Goal: Information Seeking & Learning: Learn about a topic

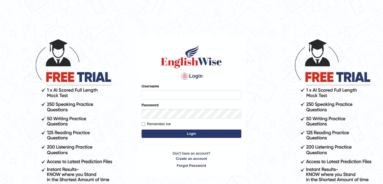
type input "FAridewala_123"
click at [192, 131] on button "Login" at bounding box center [192, 134] width 100 height 8
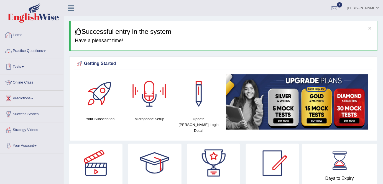
click at [34, 53] on link "Practice Questions" at bounding box center [31, 50] width 63 height 14
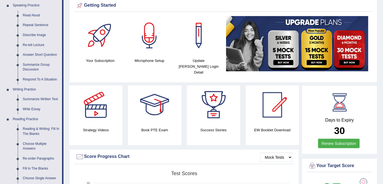
scroll to position [66, 0]
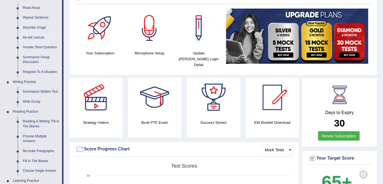
click at [44, 37] on link "Re-tell Lecture" at bounding box center [41, 38] width 42 height 10
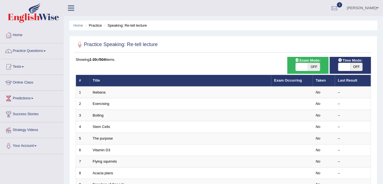
click at [316, 68] on span "OFF" at bounding box center [314, 67] width 12 height 8
checkbox input "true"
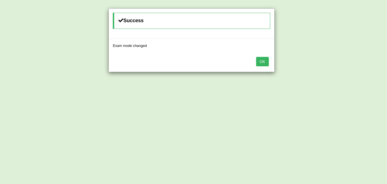
click at [265, 63] on button "OK" at bounding box center [262, 61] width 13 height 9
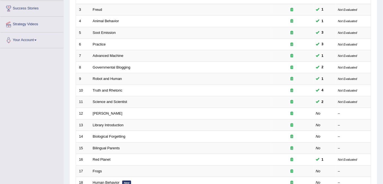
scroll to position [107, 0]
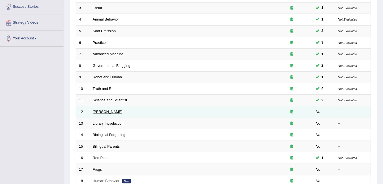
click at [117, 110] on link "[PERSON_NAME]" at bounding box center [108, 112] width 30 height 4
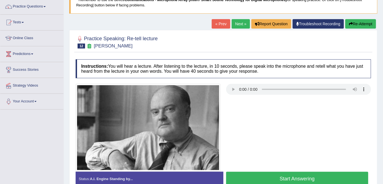
scroll to position [45, 0]
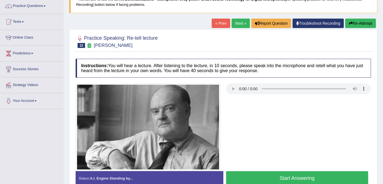
click at [356, 22] on button "Re-Attempt" at bounding box center [361, 23] width 31 height 9
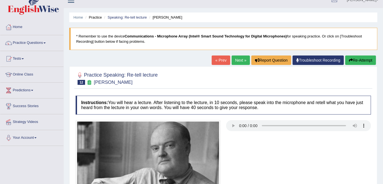
scroll to position [9, 0]
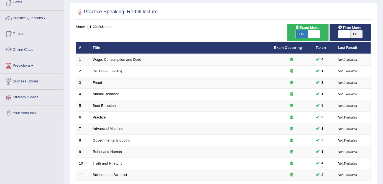
scroll to position [24, 0]
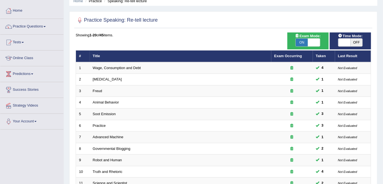
click at [359, 41] on span "OFF" at bounding box center [357, 43] width 12 height 8
checkbox input "true"
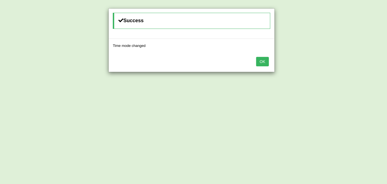
click at [265, 60] on button "OK" at bounding box center [262, 61] width 13 height 9
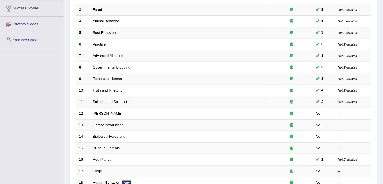
scroll to position [141, 0]
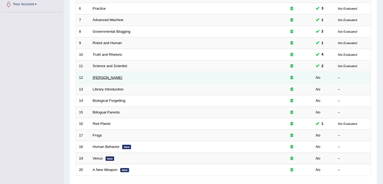
click at [107, 75] on link "Edmund Wilson" at bounding box center [108, 77] width 30 height 4
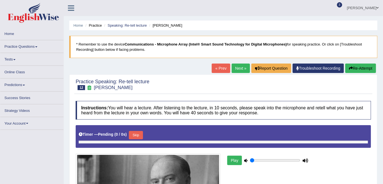
type input "1"
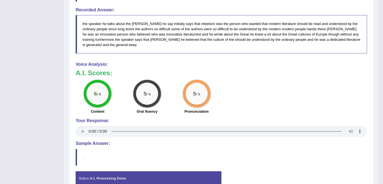
scroll to position [315, 0]
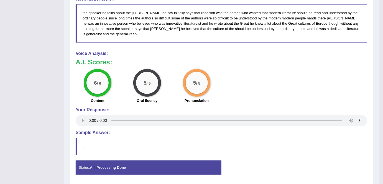
drag, startPoint x: 383, startPoint y: 134, endPoint x: 381, endPoint y: 75, distance: 59.4
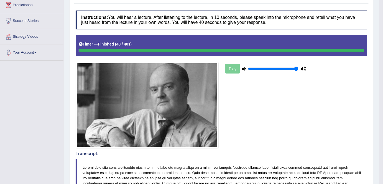
scroll to position [91, 0]
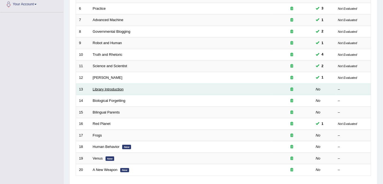
click at [113, 87] on link "Library Introduction" at bounding box center [108, 89] width 31 height 4
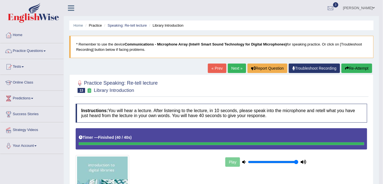
drag, startPoint x: 385, startPoint y: 66, endPoint x: 385, endPoint y: 123, distance: 57.4
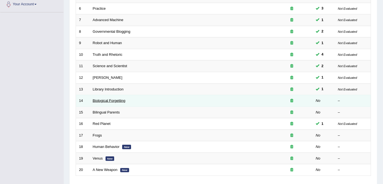
click at [109, 98] on link "Biological Forgetting" at bounding box center [109, 100] width 33 height 4
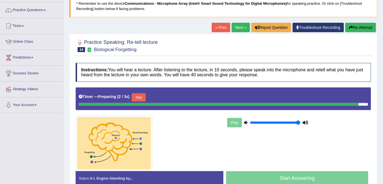
scroll to position [45, 0]
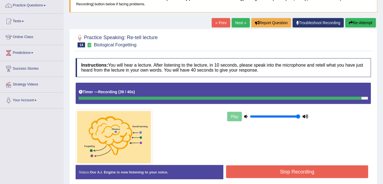
click at [320, 172] on button "Stop Recording" at bounding box center [297, 171] width 142 height 13
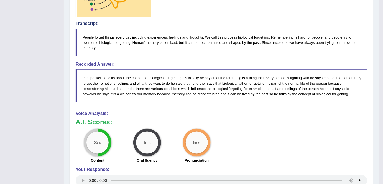
scroll to position [192, 0]
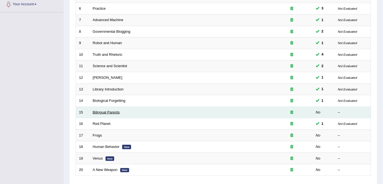
click at [100, 112] on link "Bilingual Parents" at bounding box center [106, 112] width 27 height 4
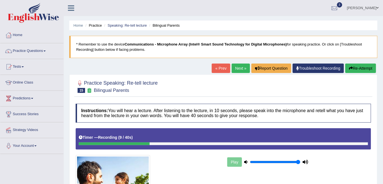
click at [349, 66] on icon "button" at bounding box center [351, 68] width 4 height 4
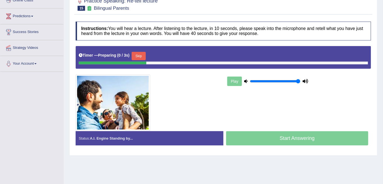
scroll to position [107, 0]
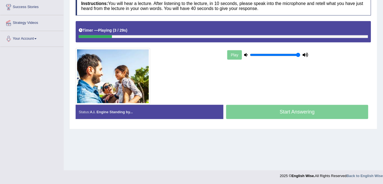
drag, startPoint x: 260, startPoint y: 54, endPoint x: 305, endPoint y: 52, distance: 45.0
click at [301, 53] on input "range" at bounding box center [275, 55] width 50 height 4
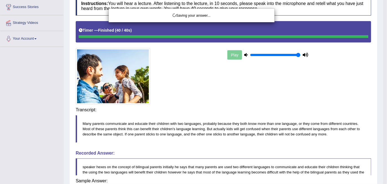
type input "0.95"
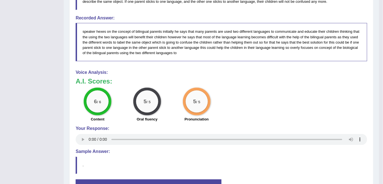
scroll to position [248, 0]
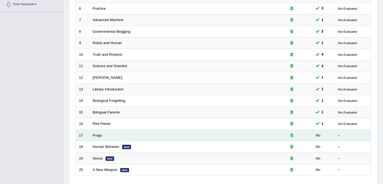
click at [92, 134] on td "Frogs" at bounding box center [181, 136] width 182 height 12
click at [98, 135] on link "Frogs" at bounding box center [97, 135] width 9 height 4
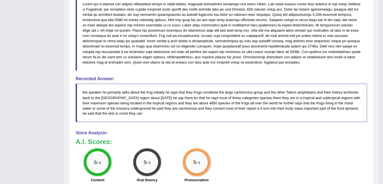
scroll to position [240, 0]
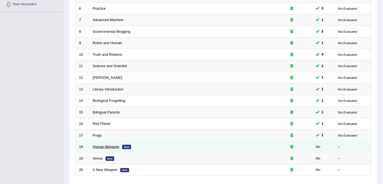
click at [111, 146] on link "Human Behavior" at bounding box center [106, 146] width 27 height 4
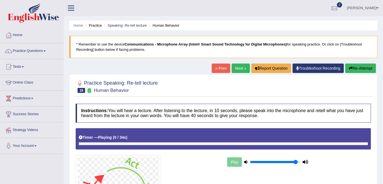
scroll to position [81, 0]
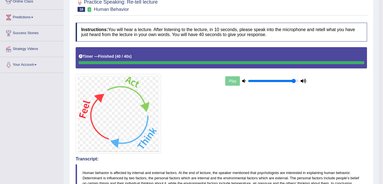
drag, startPoint x: 385, startPoint y: 89, endPoint x: 387, endPoint y: 144, distance: 55.8
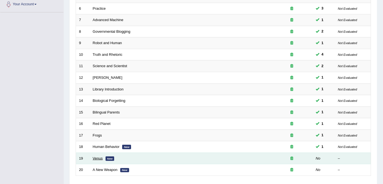
click at [98, 157] on link "Venus" at bounding box center [98, 158] width 10 height 4
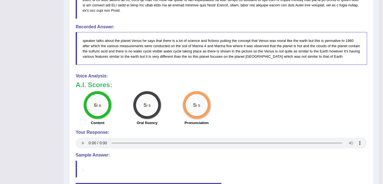
scroll to position [251, 0]
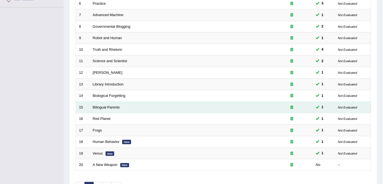
scroll to position [141, 0]
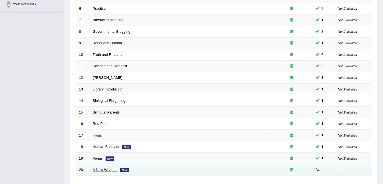
click at [104, 168] on link "A New Weapon" at bounding box center [105, 170] width 25 height 4
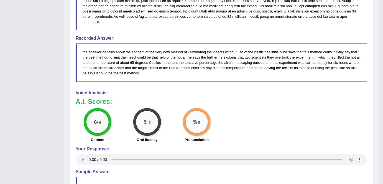
scroll to position [240, 0]
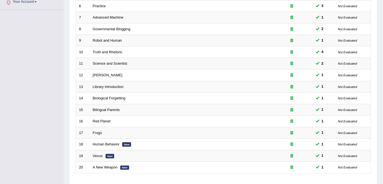
scroll to position [181, 0]
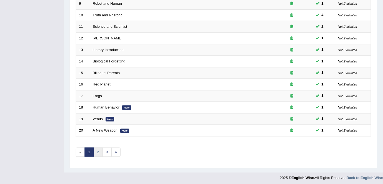
click at [95, 149] on link "2" at bounding box center [97, 152] width 9 height 9
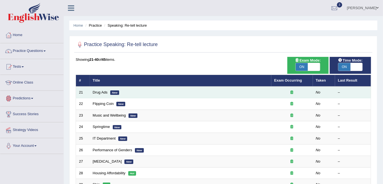
click at [91, 95] on td "Drug Ads New" at bounding box center [181, 93] width 182 height 12
click at [95, 88] on td "Drug Ads New" at bounding box center [181, 93] width 182 height 12
click at [100, 93] on link "Drug Ads" at bounding box center [100, 92] width 15 height 4
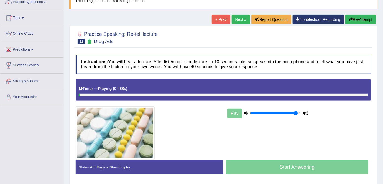
scroll to position [58, 0]
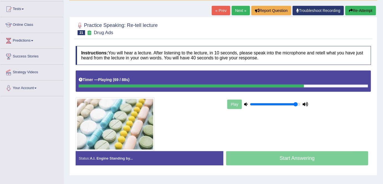
click at [356, 14] on button "Re-Attempt" at bounding box center [361, 10] width 31 height 9
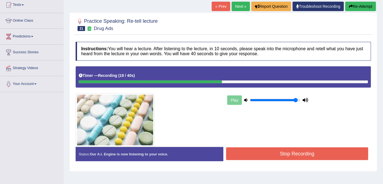
click at [362, 6] on button "Re-Attempt" at bounding box center [361, 6] width 31 height 9
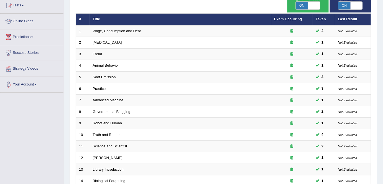
scroll to position [49, 0]
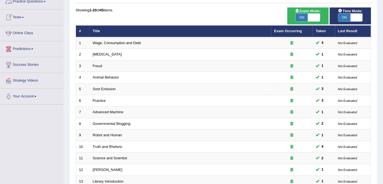
click at [28, 2] on link "Practice Questions" at bounding box center [31, 1] width 63 height 14
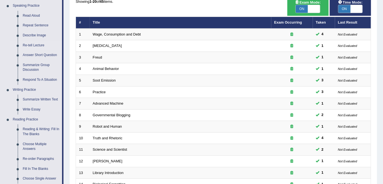
scroll to position [57, 0]
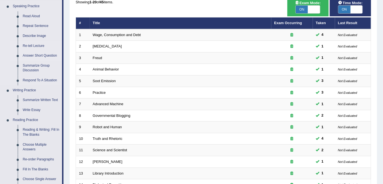
click at [40, 53] on link "Answer Short Question" at bounding box center [41, 56] width 42 height 10
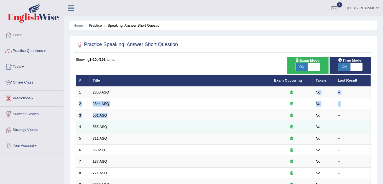
drag, startPoint x: 318, startPoint y: 90, endPoint x: 131, endPoint y: 123, distance: 190.1
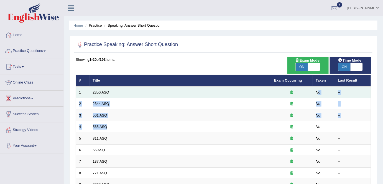
click at [101, 90] on link "2350 ASQ" at bounding box center [101, 92] width 16 height 4
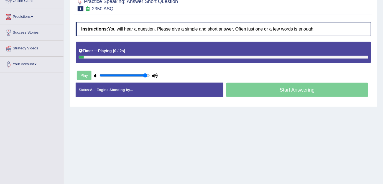
scroll to position [84, 0]
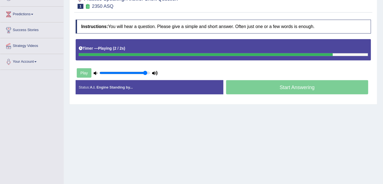
click at [324, 82] on div "Start Answering" at bounding box center [298, 88] width 148 height 16
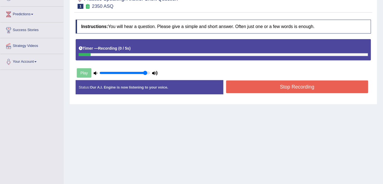
click at [319, 87] on button "Stop Recording" at bounding box center [297, 86] width 142 height 13
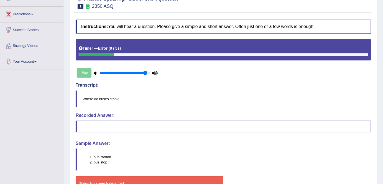
scroll to position [118, 0]
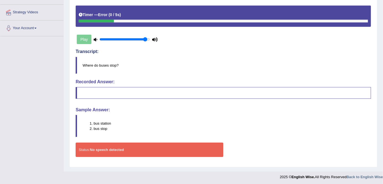
click at [87, 38] on div "Play" at bounding box center [117, 39] width 83 height 14
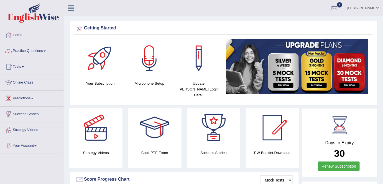
click at [29, 51] on link "Practice Questions" at bounding box center [31, 50] width 63 height 14
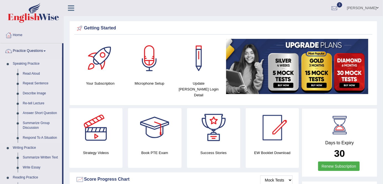
click at [37, 123] on link "Summarize Group Discussion" at bounding box center [41, 125] width 42 height 15
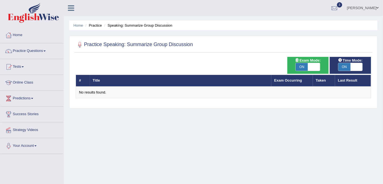
click at [303, 66] on span "ON" at bounding box center [302, 67] width 12 height 8
checkbox input "false"
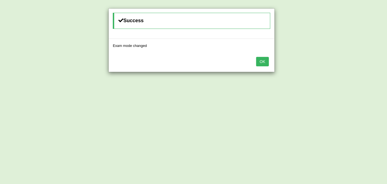
click at [263, 61] on button "OK" at bounding box center [262, 61] width 13 height 9
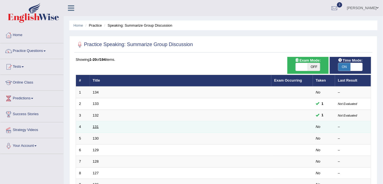
click at [96, 127] on link "131" at bounding box center [96, 127] width 6 height 4
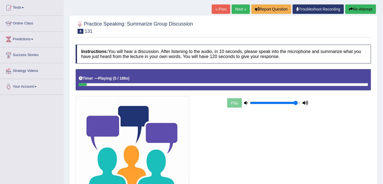
scroll to position [63, 0]
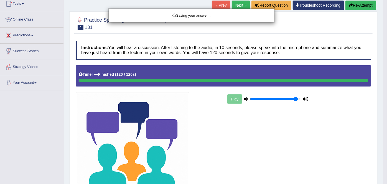
drag, startPoint x: 386, startPoint y: 65, endPoint x: 387, endPoint y: 98, distance: 32.2
click at [383, 94] on html "Toggle navigation Home Practice Questions Speaking Practice Read Aloud Repeat S…" at bounding box center [193, 29] width 387 height 184
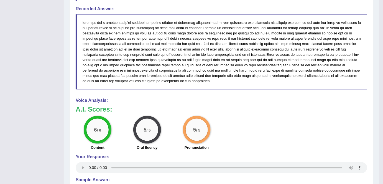
scroll to position [381, 0]
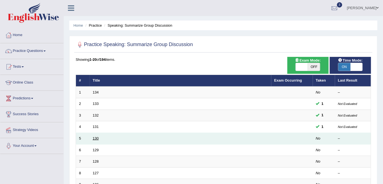
click at [95, 136] on link "130" at bounding box center [96, 138] width 6 height 4
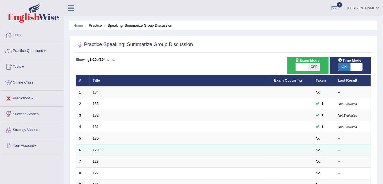
click at [95, 151] on td "129" at bounding box center [181, 150] width 182 height 12
click at [94, 148] on link "129" at bounding box center [96, 150] width 6 height 4
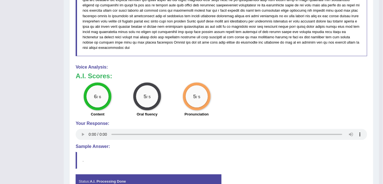
scroll to position [414, 0]
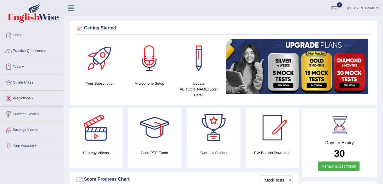
click at [19, 52] on link "Practice Questions" at bounding box center [31, 50] width 63 height 14
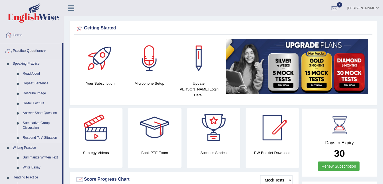
click at [34, 135] on link "Respond To A Situation" at bounding box center [41, 138] width 42 height 10
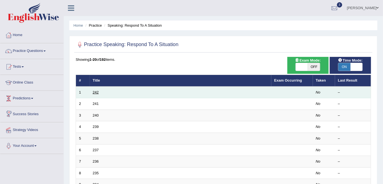
click at [95, 92] on link "242" at bounding box center [96, 92] width 6 height 4
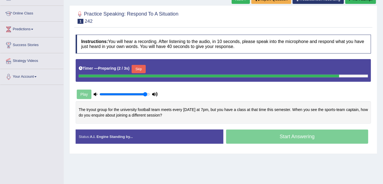
scroll to position [70, 0]
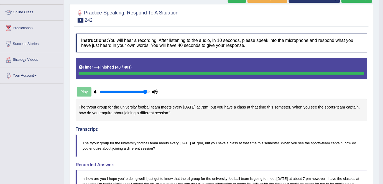
drag, startPoint x: 385, startPoint y: 62, endPoint x: 384, endPoint y: 93, distance: 30.5
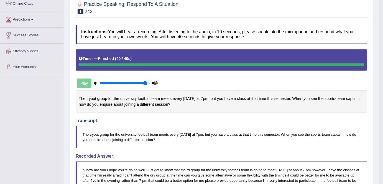
scroll to position [216, 0]
